Goal: Task Accomplishment & Management: Complete application form

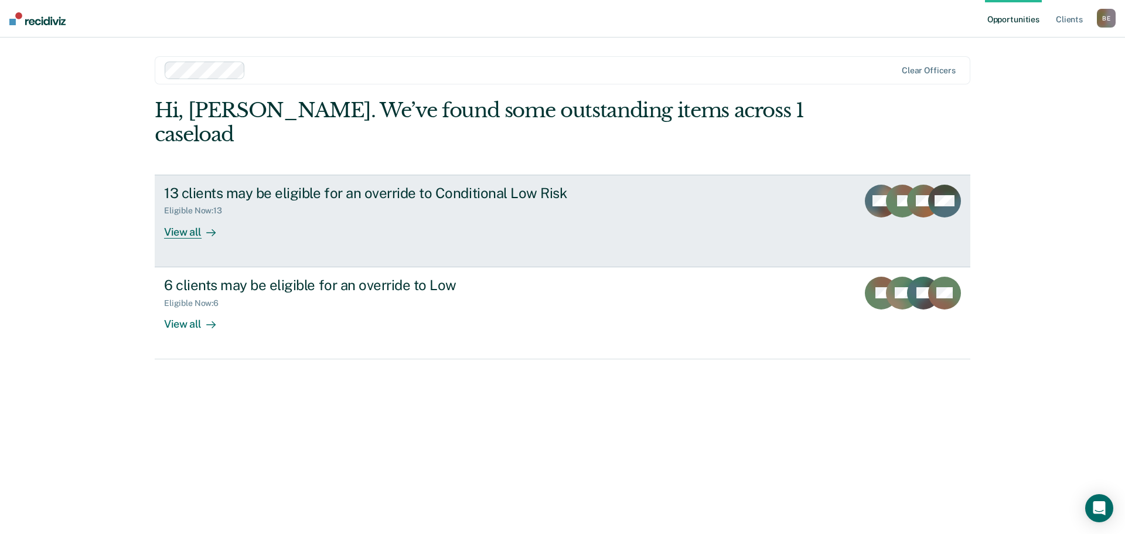
click at [207, 225] on div at bounding box center [208, 231] width 14 height 13
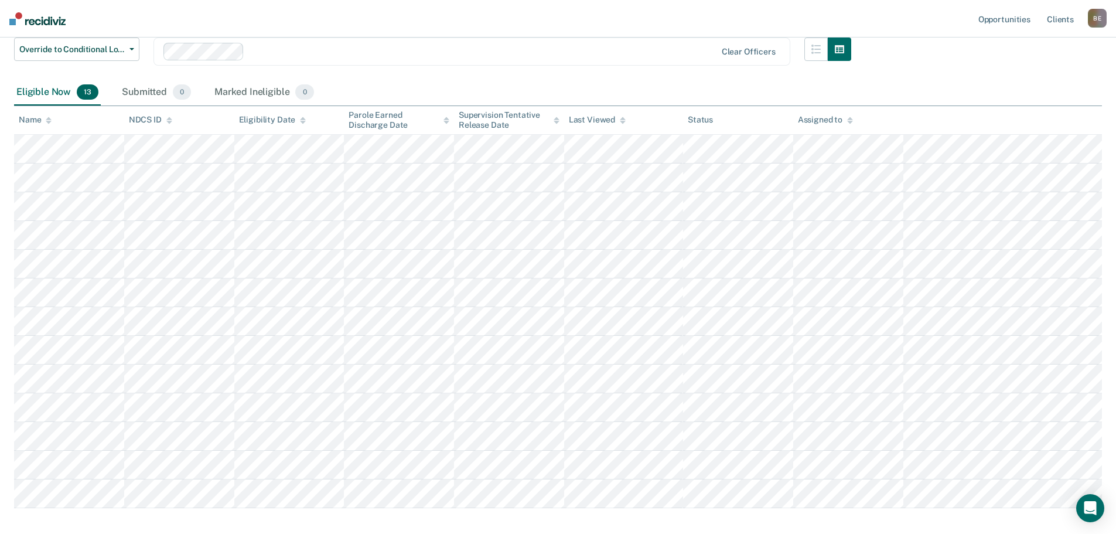
scroll to position [117, 0]
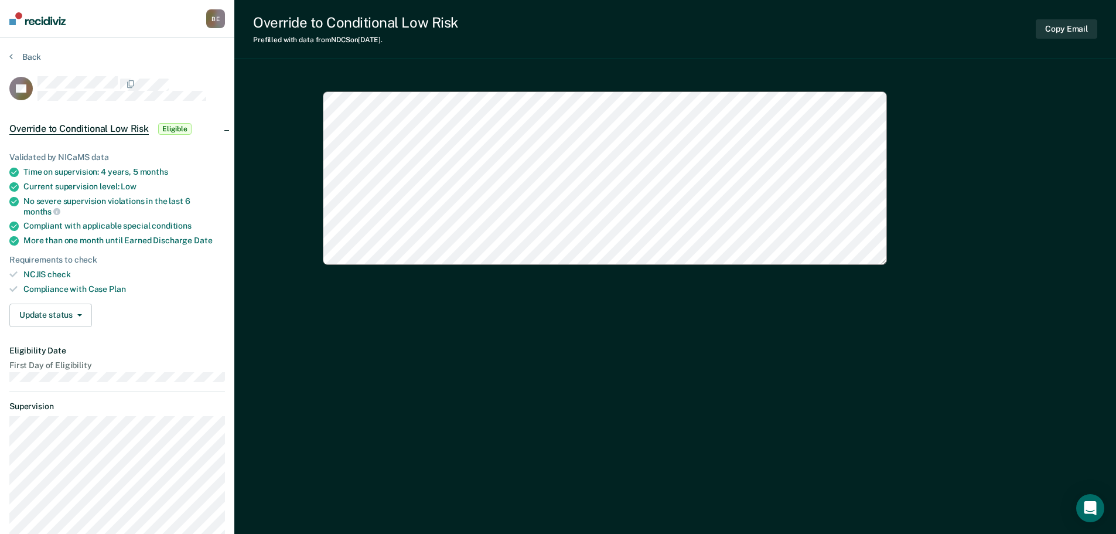
type textarea "x"
